Goal: Task Accomplishment & Management: Use online tool/utility

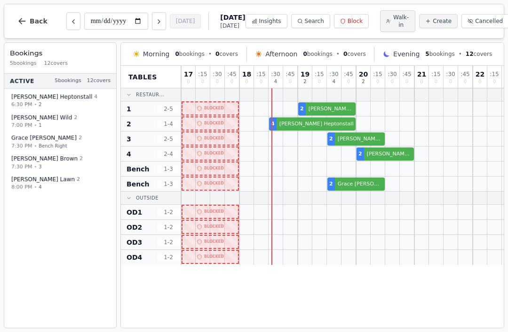
click at [278, 330] on div "**********" at bounding box center [254, 166] width 508 height 332
select select "****"
select select "*"
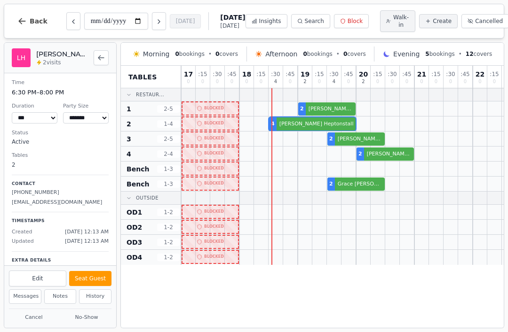
click at [95, 278] on button "Seat Guest" at bounding box center [90, 278] width 42 height 15
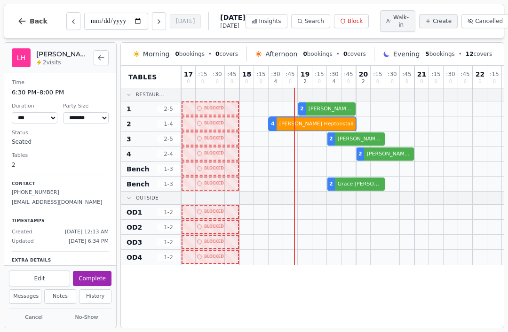
click at [393, 19] on span "Walk-in" at bounding box center [401, 21] width 16 height 15
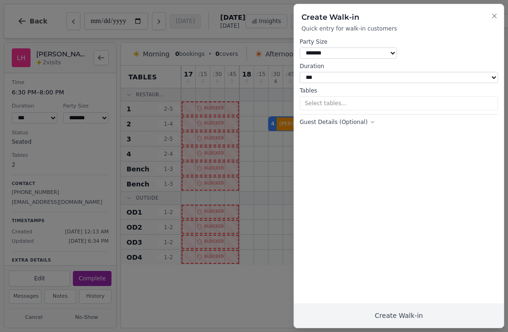
select select "****"
select select "*"
click at [326, 96] on button "1 table selected" at bounding box center [399, 103] width 198 height 14
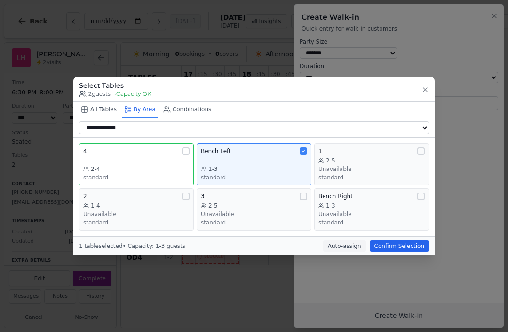
click at [362, 205] on div "1-3" at bounding box center [371, 206] width 106 height 8
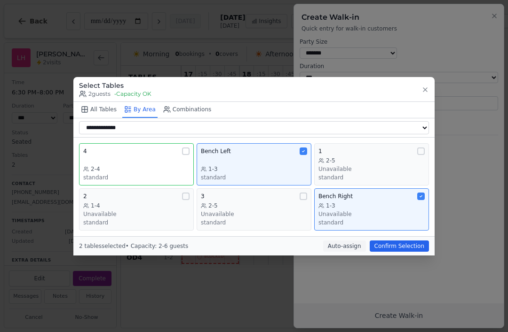
click at [300, 156] on div "Bench Left 1-3 standard" at bounding box center [254, 165] width 106 height 34
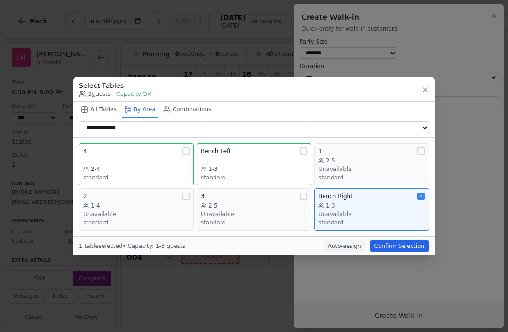
click at [396, 238] on div "1 table selected • Capacity: 1-3 guests Auto-assign Confirm Selection" at bounding box center [253, 246] width 361 height 19
click at [413, 243] on button "Confirm Selection" at bounding box center [399, 246] width 59 height 11
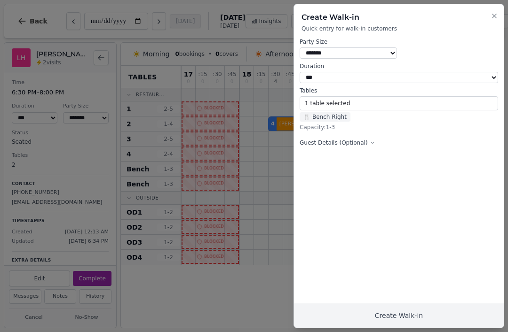
click at [398, 308] on button "Create Walk-in" at bounding box center [399, 316] width 210 height 24
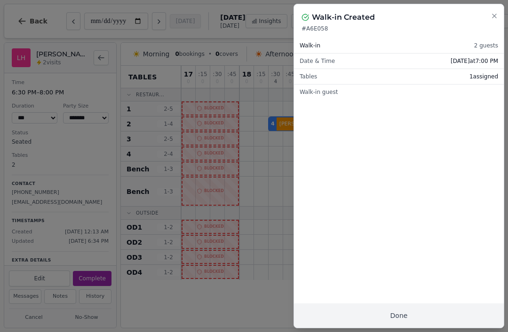
click at [400, 316] on button "Done" at bounding box center [399, 316] width 210 height 24
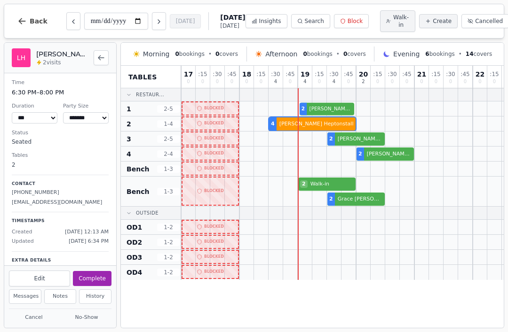
select select "****"
select select "*"
click at [321, 114] on div "2 [PERSON_NAME]" at bounding box center [342, 109] width 323 height 15
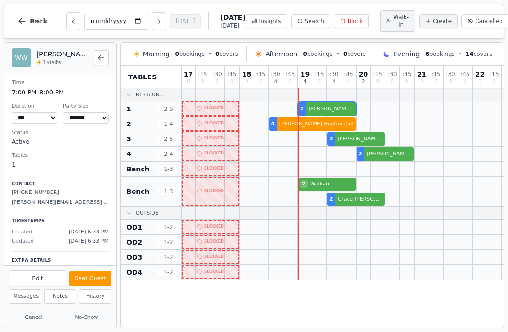
click at [91, 281] on button "Seat Guest" at bounding box center [90, 278] width 42 height 15
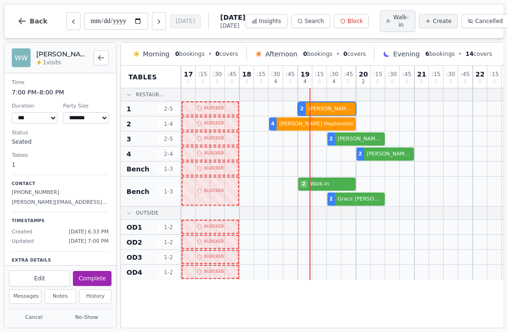
click at [348, 233] on div at bounding box center [348, 227] width 15 height 15
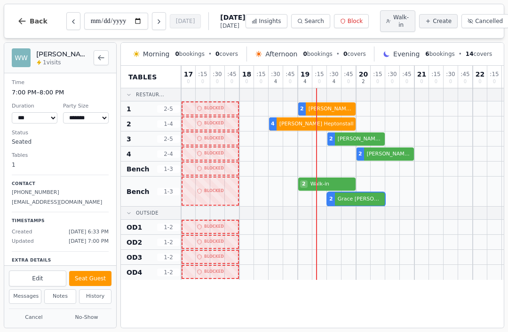
click at [357, 201] on div "2 Walk-in 2 [PERSON_NAME]" at bounding box center [342, 192] width 323 height 30
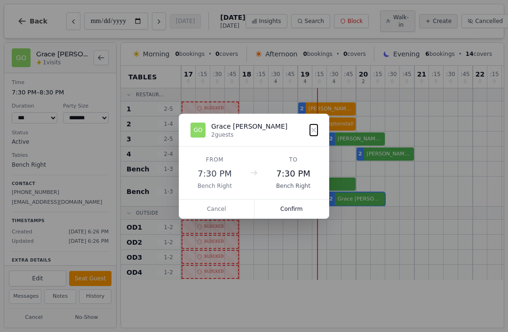
click at [320, 126] on div "GO [PERSON_NAME] 2 guests" at bounding box center [254, 130] width 150 height 32
click at [310, 134] on icon at bounding box center [314, 130] width 8 height 8
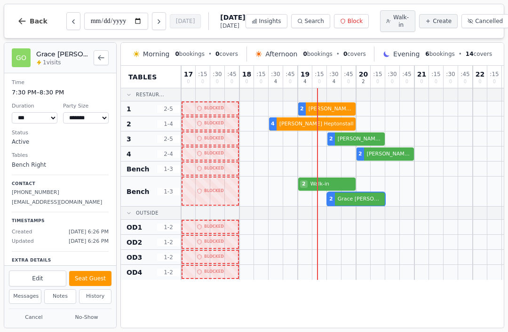
click at [318, 135] on div at bounding box center [319, 139] width 15 height 15
click at [352, 176] on div at bounding box center [348, 169] width 15 height 15
click at [358, 206] on div at bounding box center [363, 192] width 15 height 30
click at [352, 202] on div "2 Walk-in 2 [PERSON_NAME]" at bounding box center [342, 192] width 323 height 30
click at [349, 201] on div "2 Walk-in 2 [PERSON_NAME]" at bounding box center [342, 192] width 323 height 30
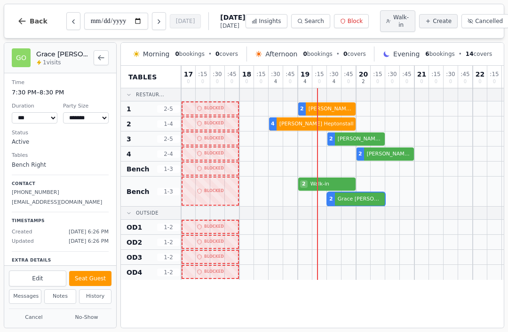
click at [350, 201] on div "2 Walk-in 2 [PERSON_NAME]" at bounding box center [342, 192] width 323 height 30
click at [350, 249] on div at bounding box center [348, 242] width 15 height 15
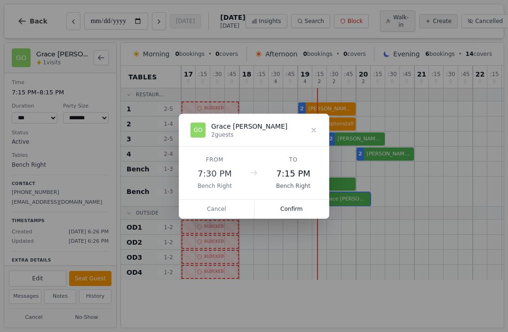
click at [296, 209] on button "Confirm" at bounding box center [291, 209] width 75 height 19
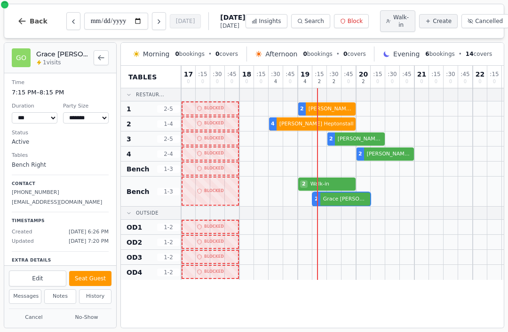
click at [343, 201] on div "2 Walk-in 2 [PERSON_NAME]" at bounding box center [342, 192] width 323 height 30
click at [92, 275] on button "Seat Guest" at bounding box center [90, 278] width 42 height 15
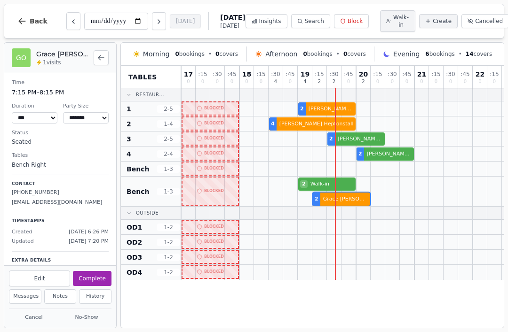
click at [397, 214] on div at bounding box center [392, 213] width 15 height 13
click at [324, 229] on div at bounding box center [319, 227] width 15 height 15
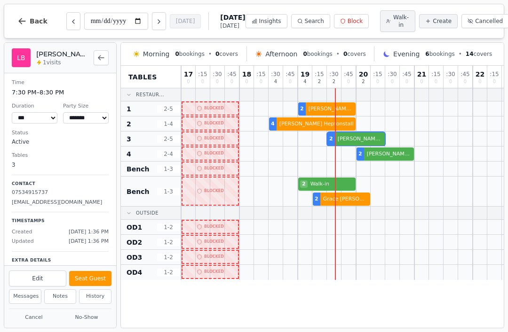
click at [355, 140] on div "2 [PERSON_NAME]" at bounding box center [342, 139] width 323 height 15
click at [349, 140] on div "2 [PERSON_NAME]" at bounding box center [342, 139] width 323 height 15
click at [347, 140] on div "2 [PERSON_NAME]" at bounding box center [342, 139] width 323 height 15
click at [87, 278] on button "Seat Guest" at bounding box center [90, 278] width 42 height 15
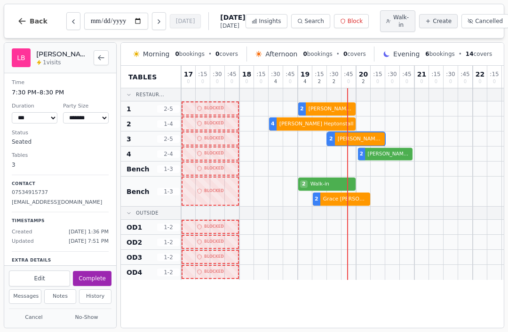
click at [390, 161] on div at bounding box center [392, 154] width 15 height 15
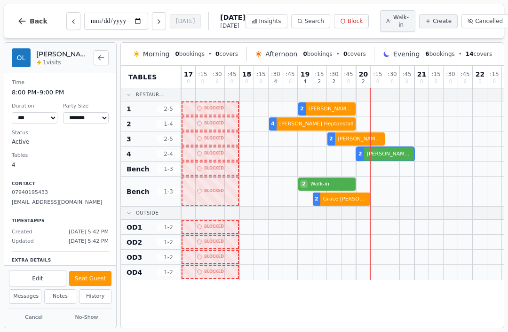
click at [390, 155] on div "2 [PERSON_NAME]" at bounding box center [342, 154] width 323 height 15
click at [390, 156] on div "2 [PERSON_NAME]" at bounding box center [342, 154] width 323 height 15
